Goal: Transaction & Acquisition: Purchase product/service

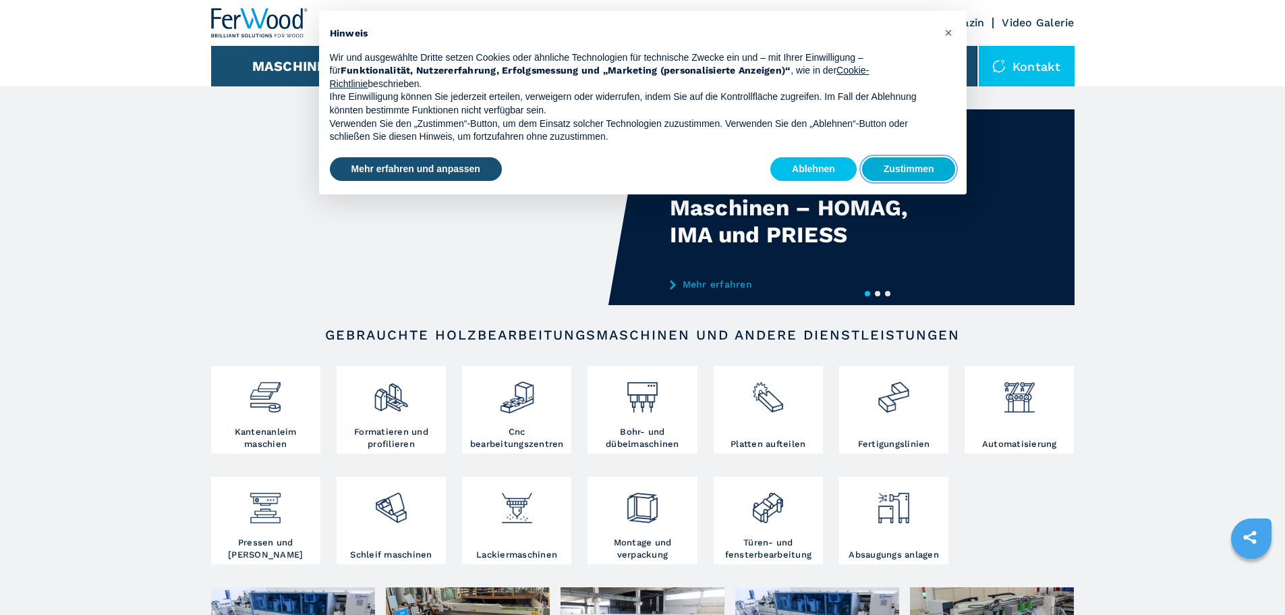
click at [906, 171] on button "Zustimmen" at bounding box center [909, 169] width 94 height 24
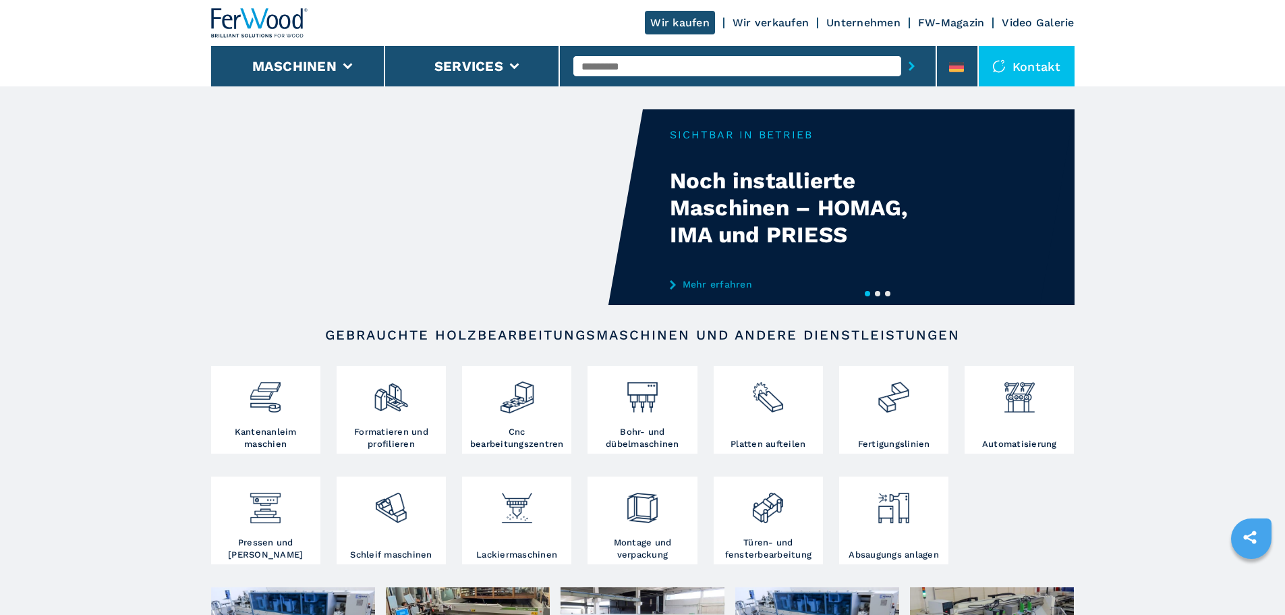
click at [754, 26] on link "Wir verkaufen" at bounding box center [771, 22] width 76 height 13
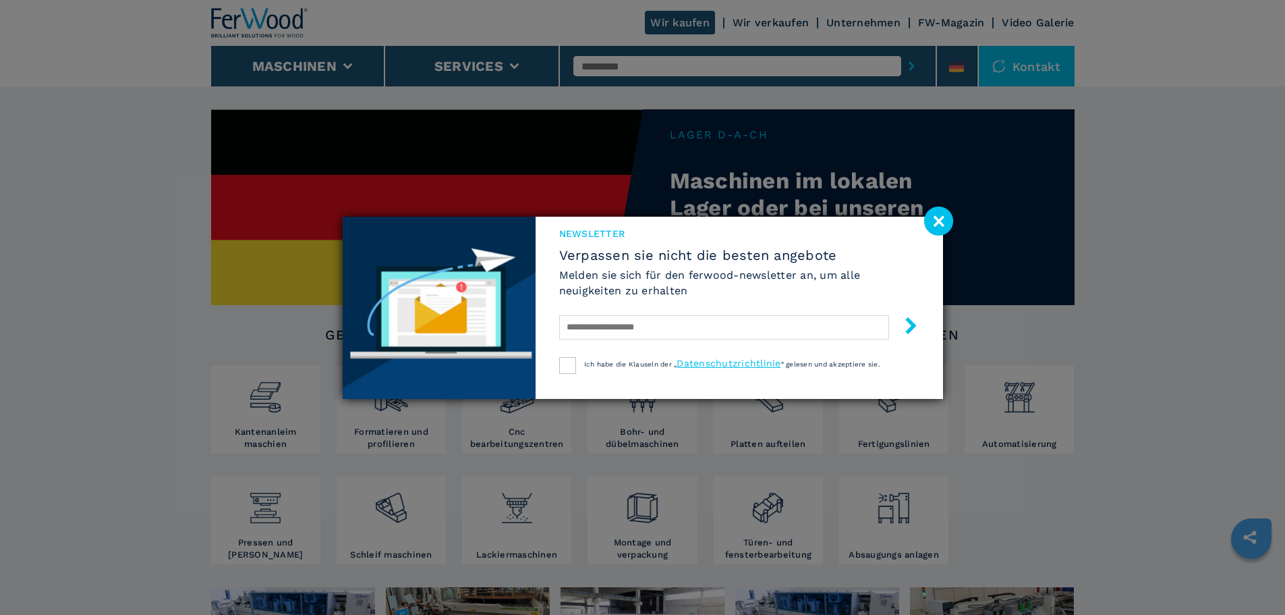
click at [934, 219] on image at bounding box center [938, 220] width 29 height 29
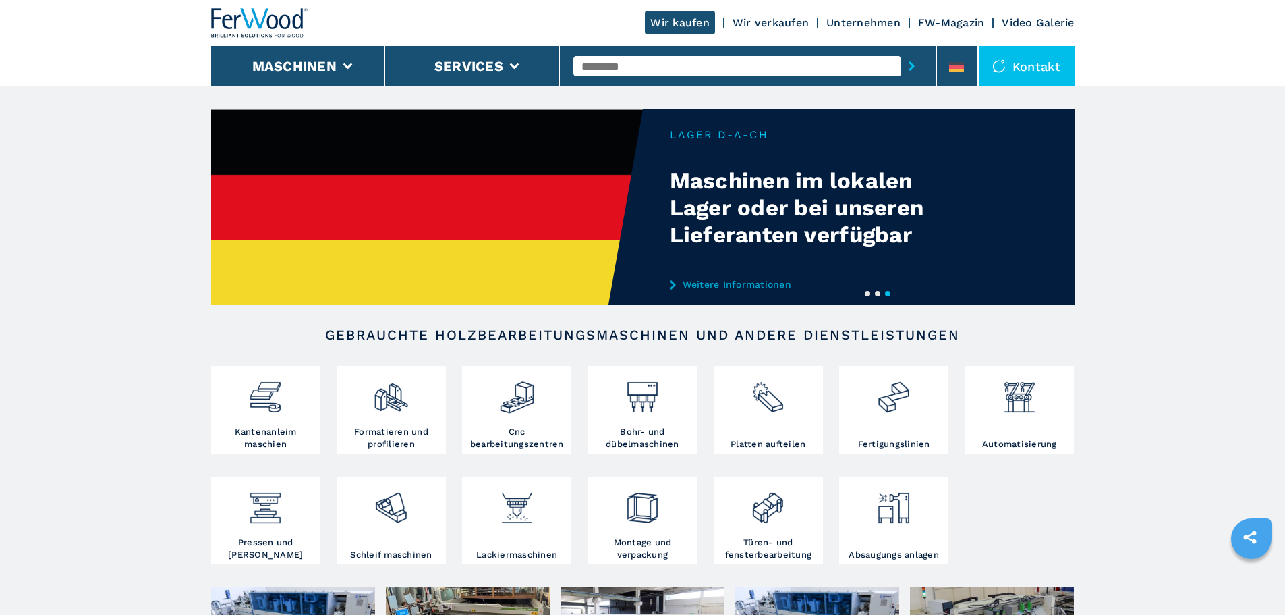
scroll to position [67, 0]
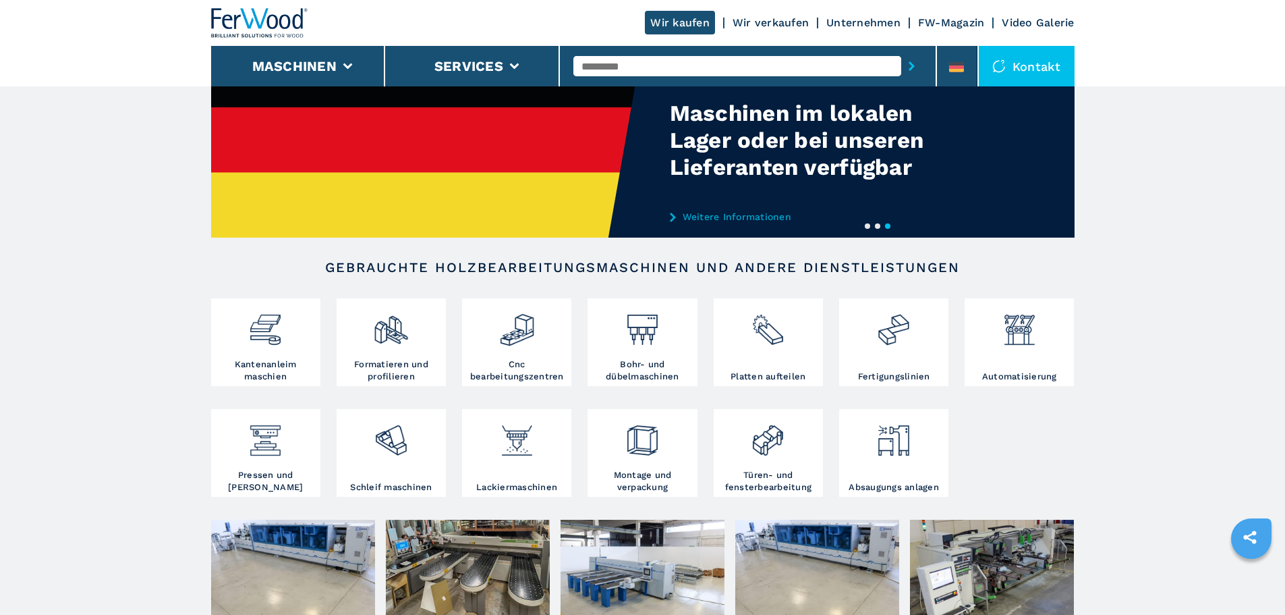
click at [598, 73] on input "text" at bounding box center [737, 66] width 328 height 20
type input "**********"
click at [901, 51] on button "submit-button" at bounding box center [911, 66] width 21 height 31
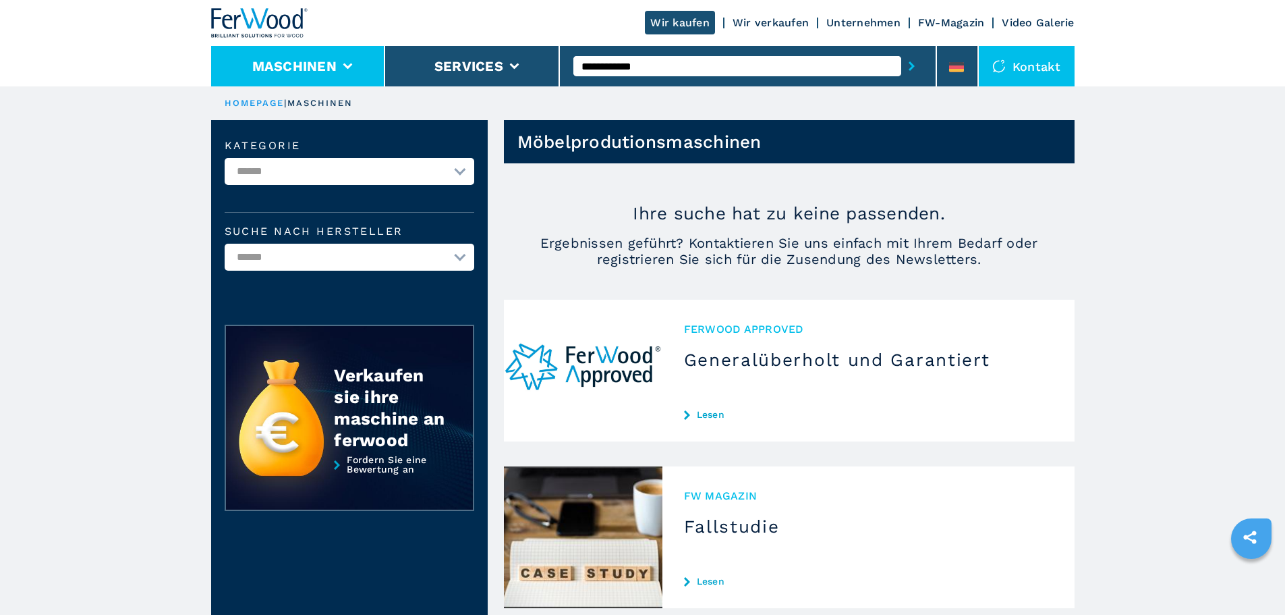
click at [349, 61] on li "Maschinen" at bounding box center [298, 66] width 175 height 40
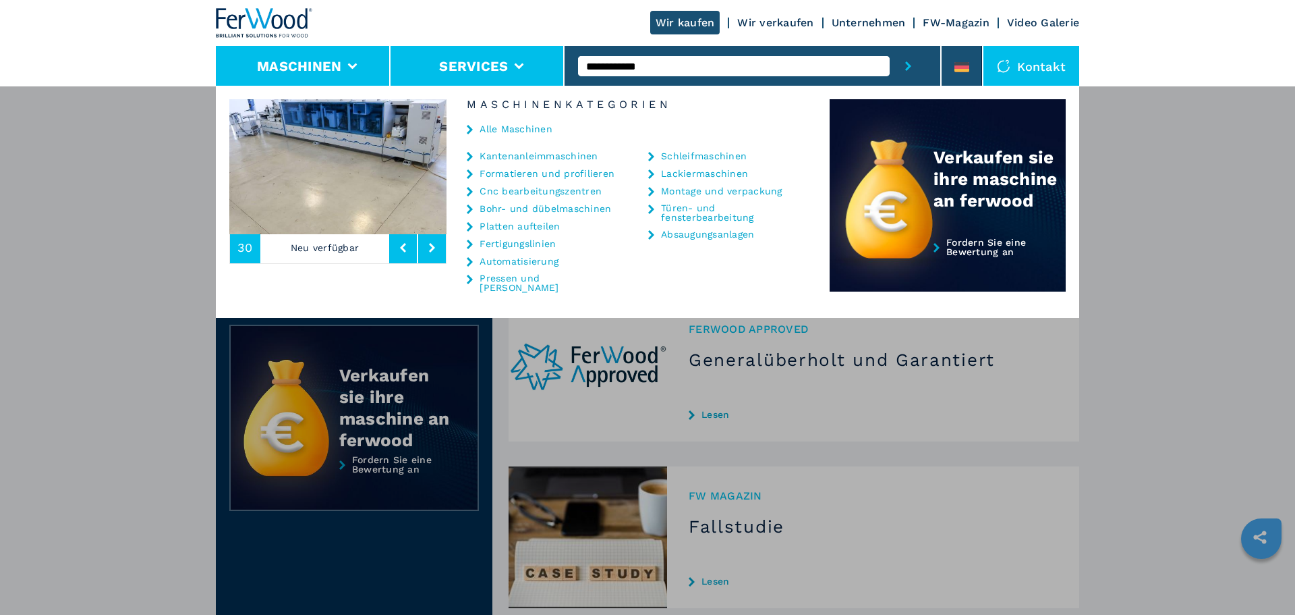
click at [474, 80] on li "Services" at bounding box center [478, 66] width 175 height 40
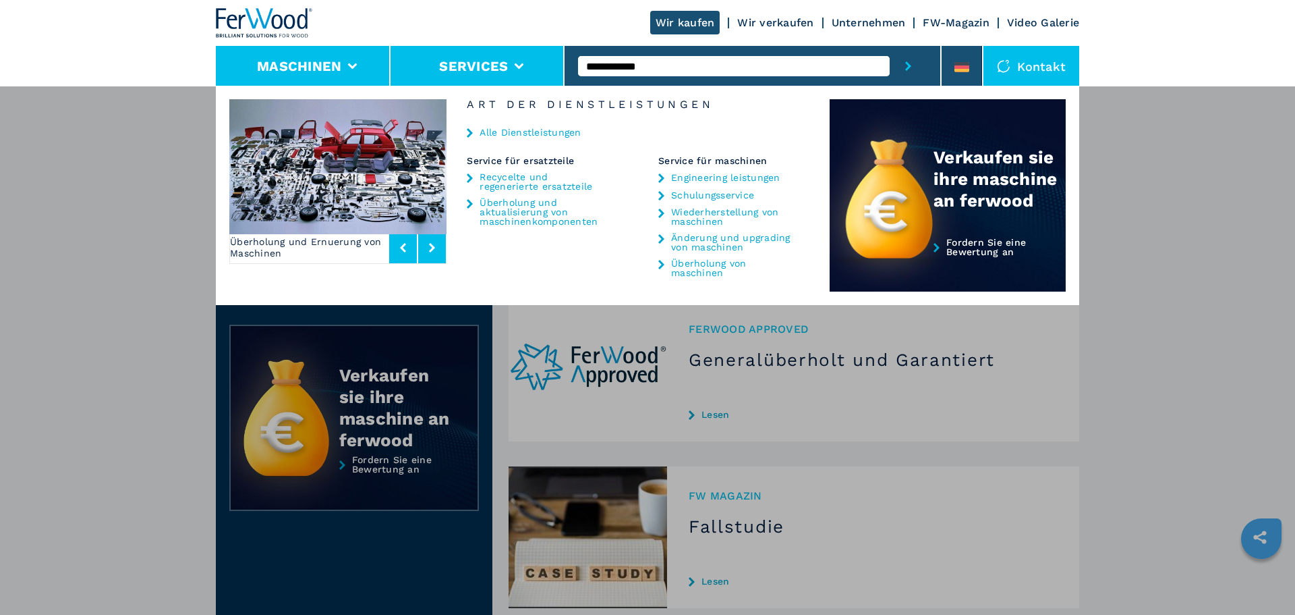
click at [322, 70] on button "Maschinen" at bounding box center [299, 66] width 84 height 16
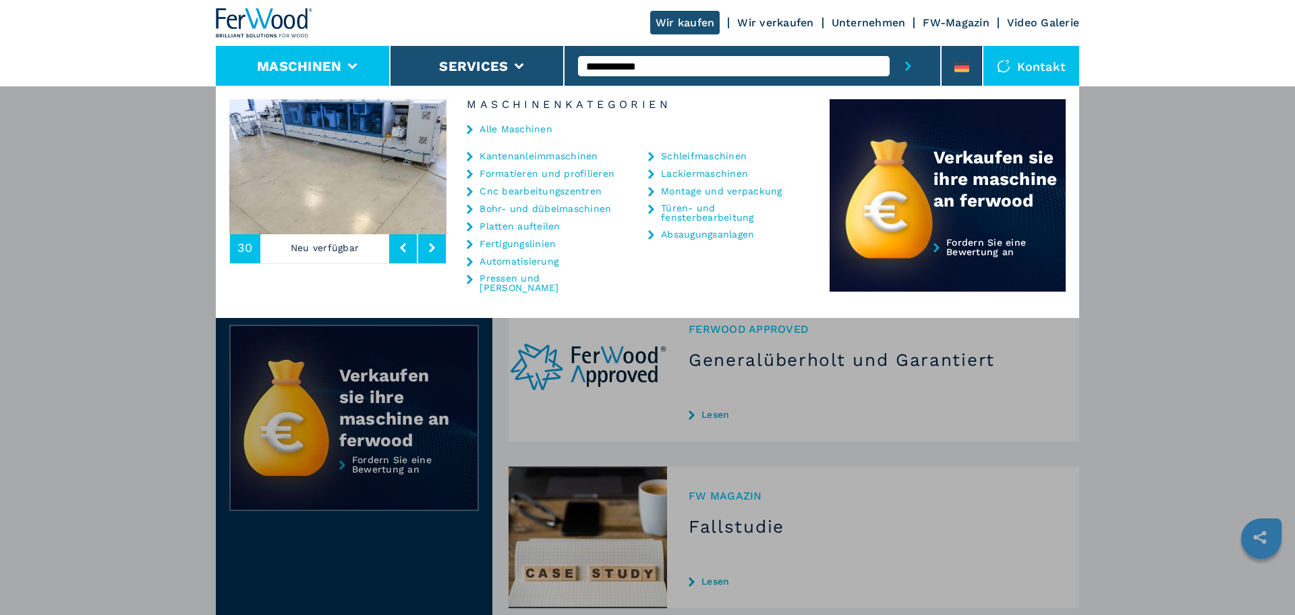
click at [733, 194] on link "Montage und verpackung" at bounding box center [721, 190] width 121 height 9
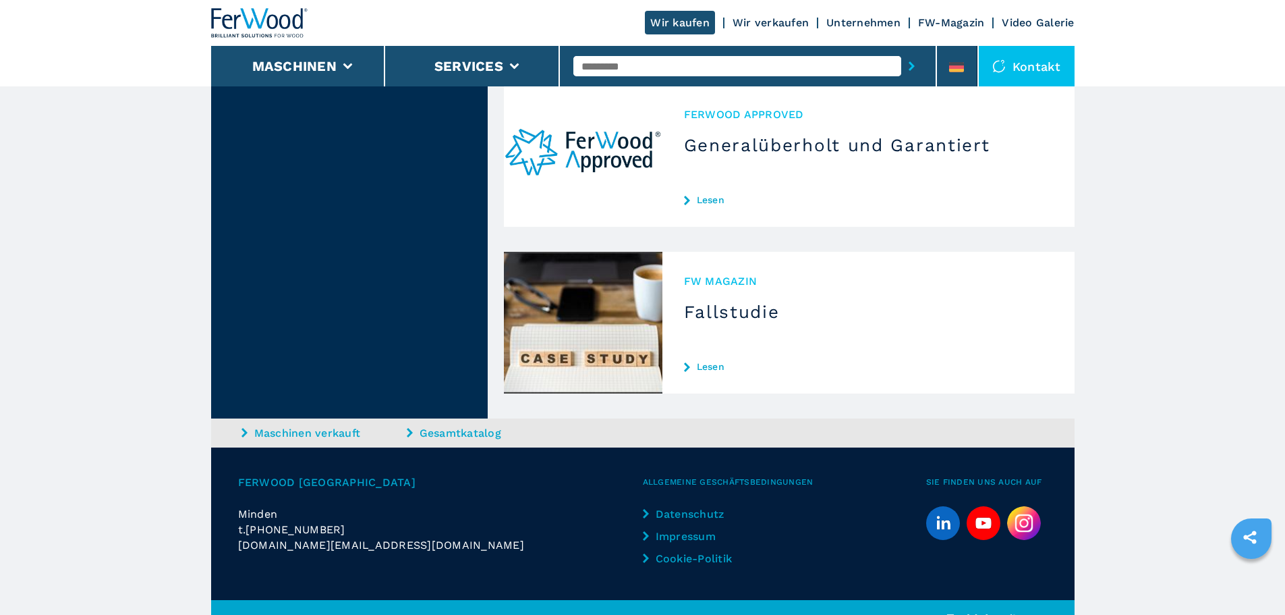
scroll to position [2939, 0]
